Goal: Find specific page/section: Find specific page/section

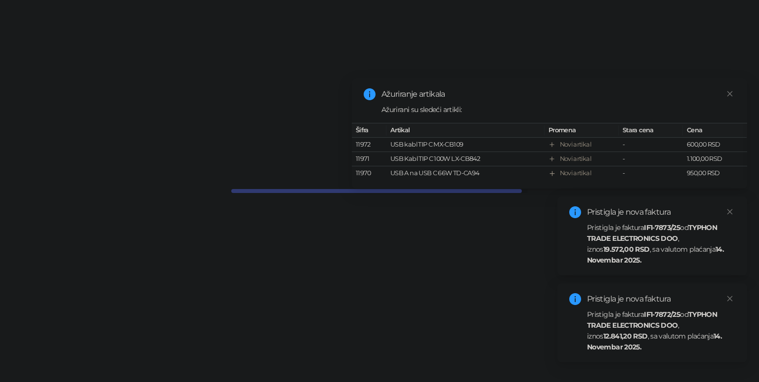
click at [733, 209] on link "Close" at bounding box center [729, 211] width 11 height 11
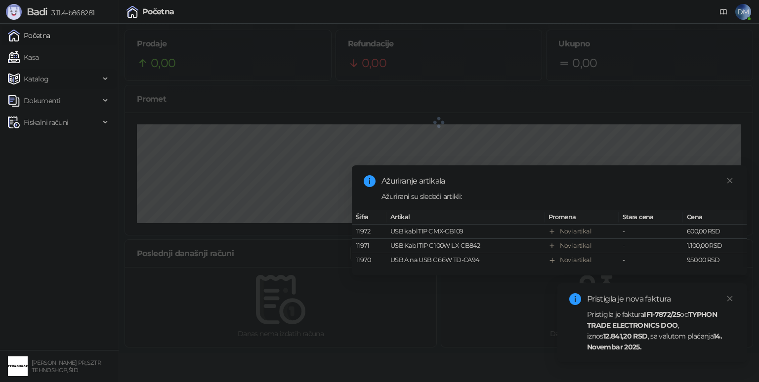
click at [39, 61] on link "Kasa" at bounding box center [23, 57] width 31 height 20
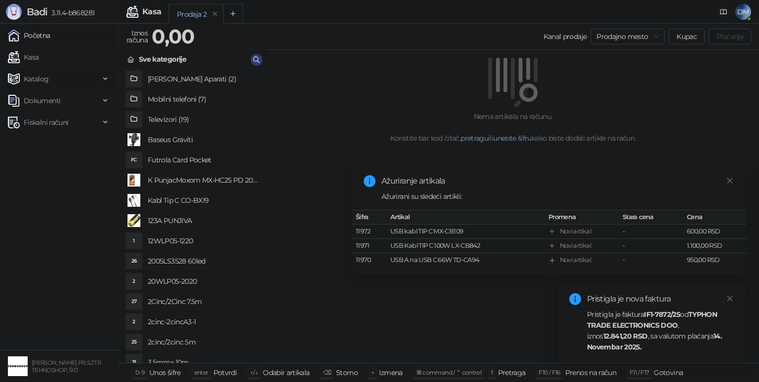
drag, startPoint x: 47, startPoint y: 82, endPoint x: 53, endPoint y: 109, distance: 26.8
click at [48, 82] on span "Katalog" at bounding box center [36, 79] width 25 height 20
click at [40, 136] on link "Artikli" at bounding box center [29, 144] width 35 height 20
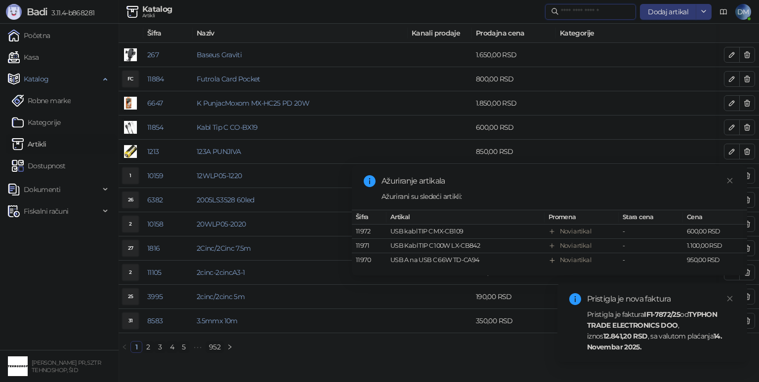
click at [613, 12] on input "text" at bounding box center [595, 11] width 69 height 11
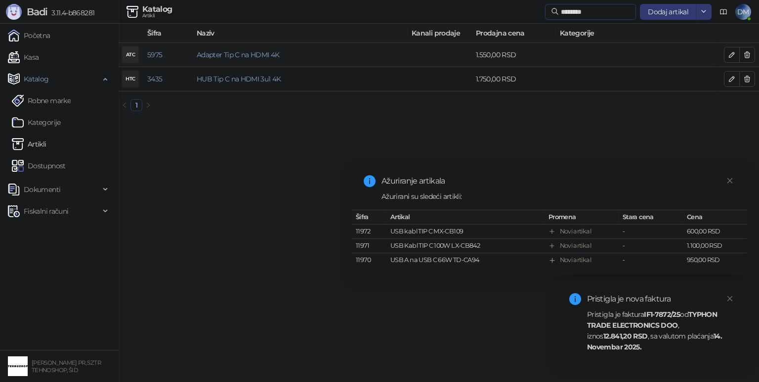
type input "********"
